Goal: Download file/media

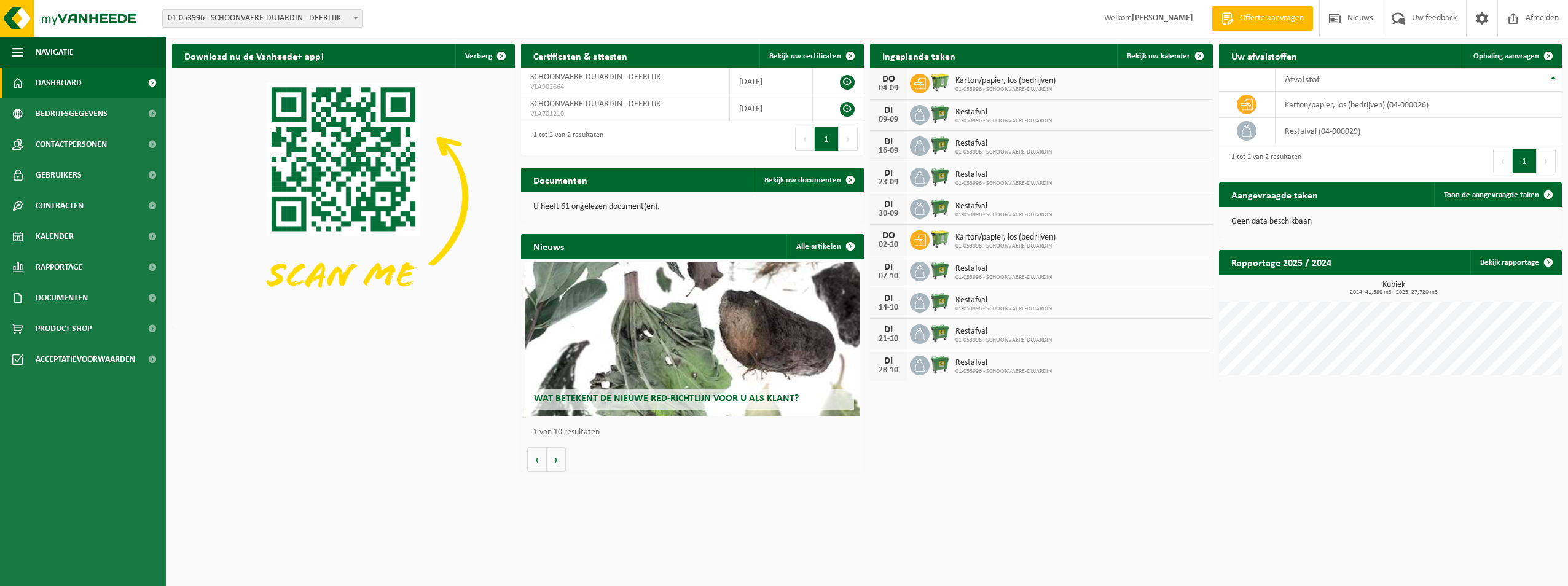
click at [674, 402] on span "Wat betekent de nieuwe RED-richtlijn voor u als klant?" at bounding box center [666, 399] width 265 height 10
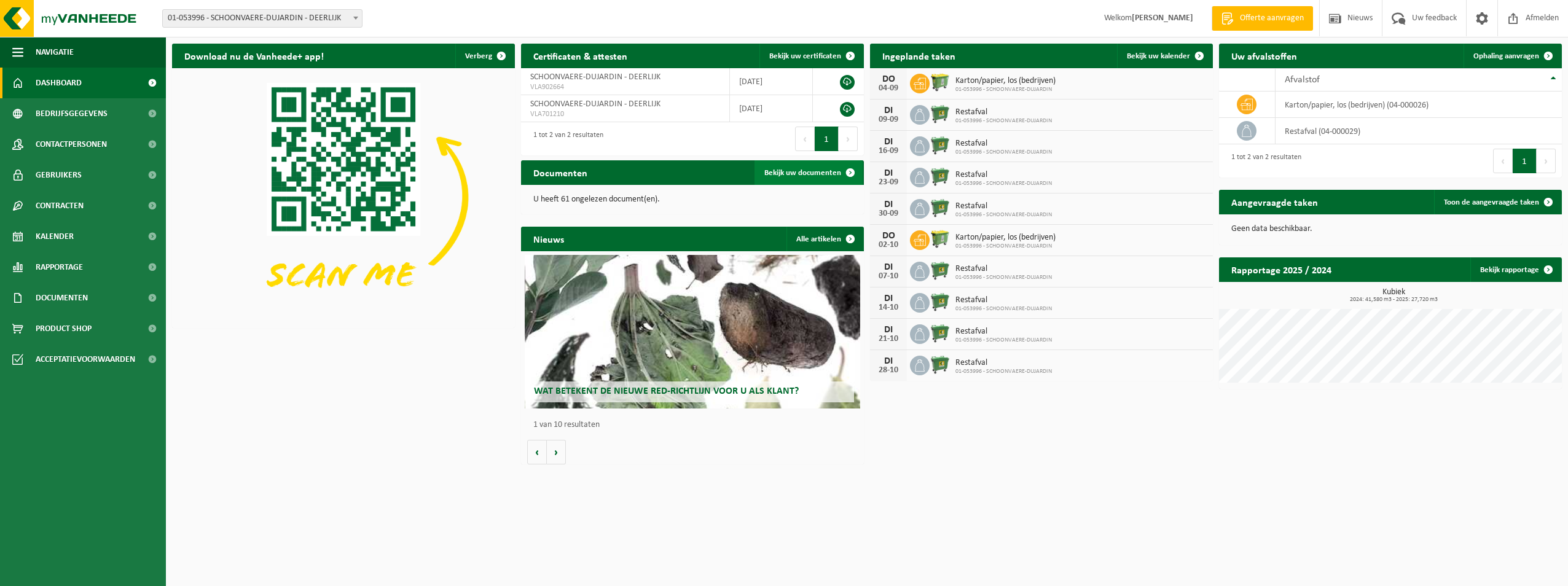
click at [789, 172] on span "Bekijk uw documenten" at bounding box center [802, 173] width 76 height 8
click at [849, 81] on link at bounding box center [847, 82] width 15 height 15
click at [849, 109] on link at bounding box center [847, 109] width 15 height 15
click at [607, 85] on span "VLA902664" at bounding box center [624, 87] width 190 height 10
click at [849, 105] on link at bounding box center [847, 109] width 15 height 15
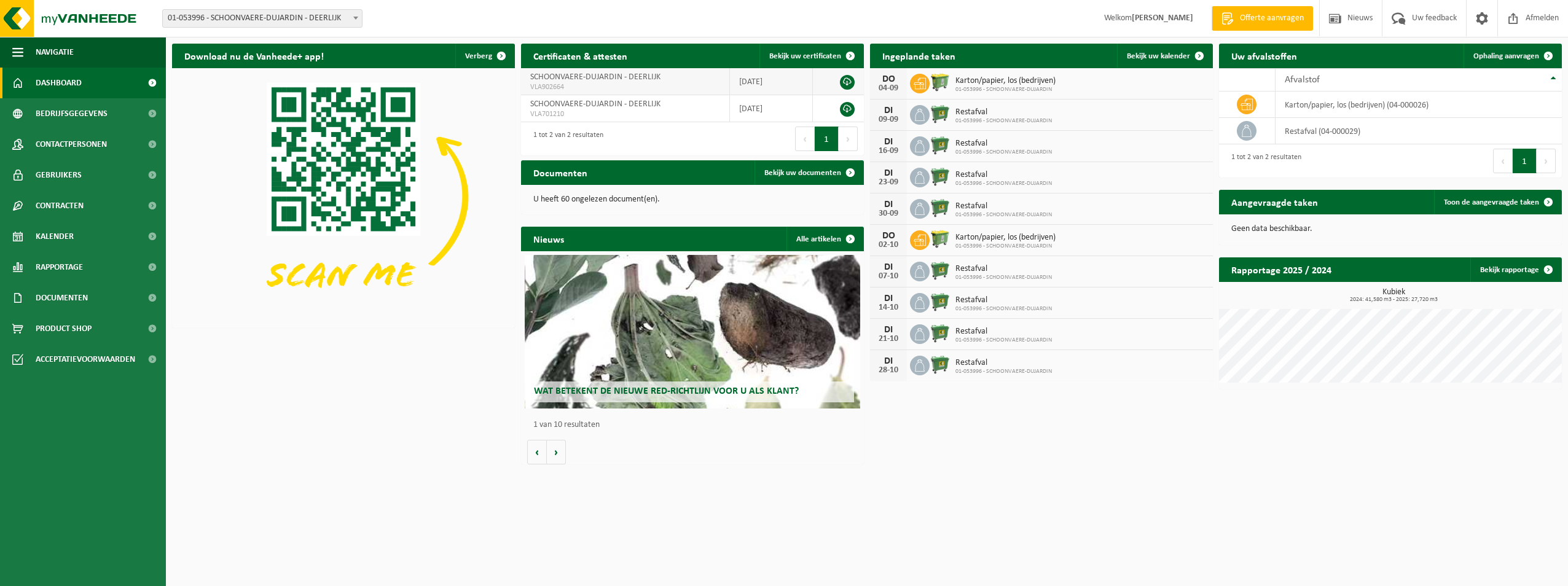
click at [848, 84] on link at bounding box center [847, 82] width 15 height 15
click at [845, 83] on link at bounding box center [847, 82] width 15 height 15
click at [837, 173] on span "Bekijk uw documenten" at bounding box center [802, 173] width 76 height 8
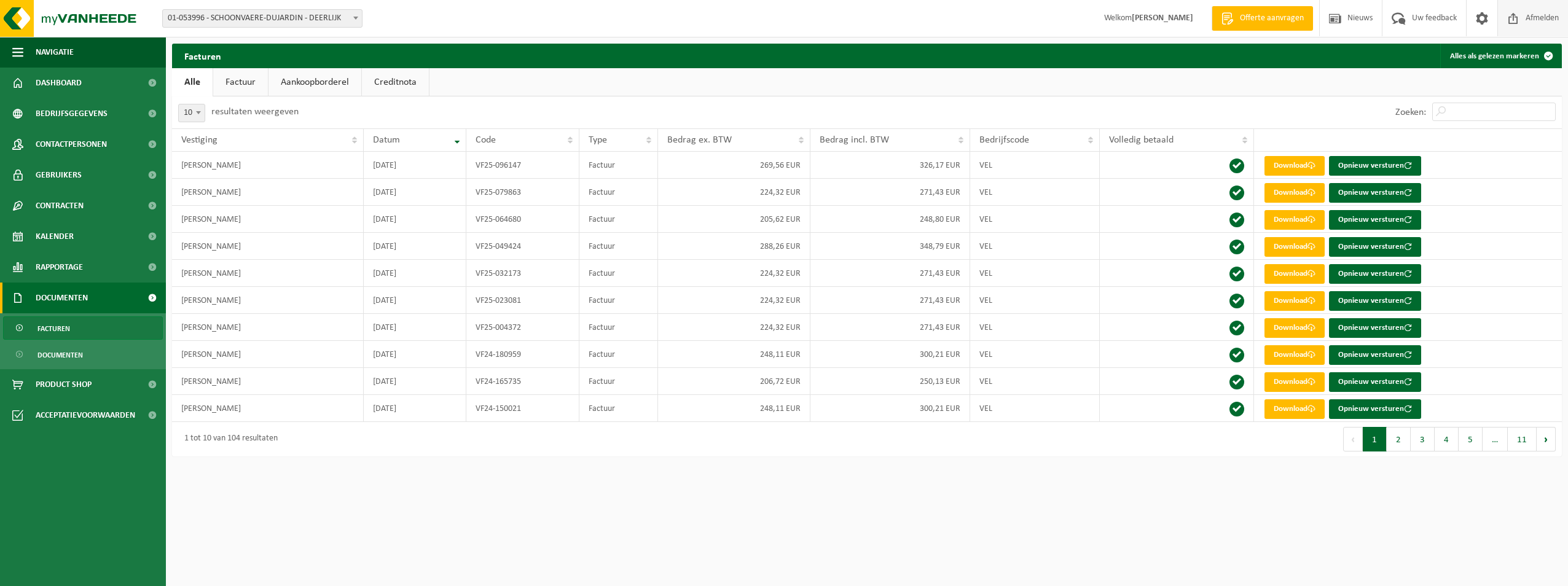
click at [1537, 19] on span "Afmelden" at bounding box center [1542, 18] width 40 height 37
